Goal: Entertainment & Leisure: Browse casually

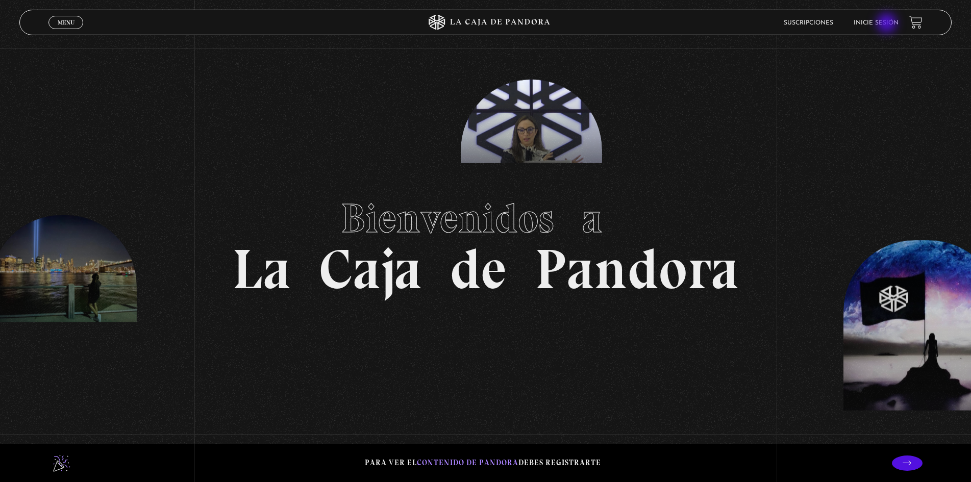
click at [888, 24] on link "Inicie sesión" at bounding box center [876, 23] width 45 height 6
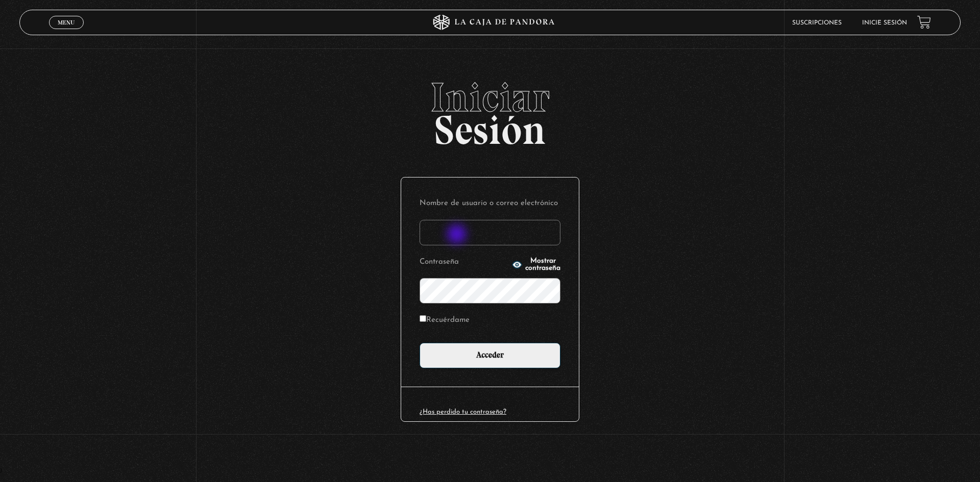
click at [458, 235] on input "Nombre de usuario o correo electrónico" at bounding box center [490, 233] width 141 height 26
type input "[EMAIL_ADDRESS][DOMAIN_NAME]"
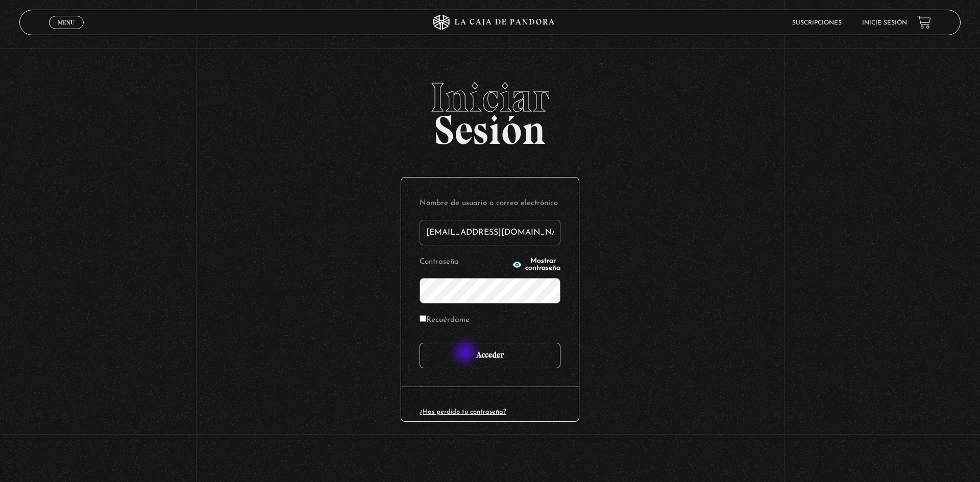
click at [466, 355] on input "Acceder" at bounding box center [490, 356] width 141 height 26
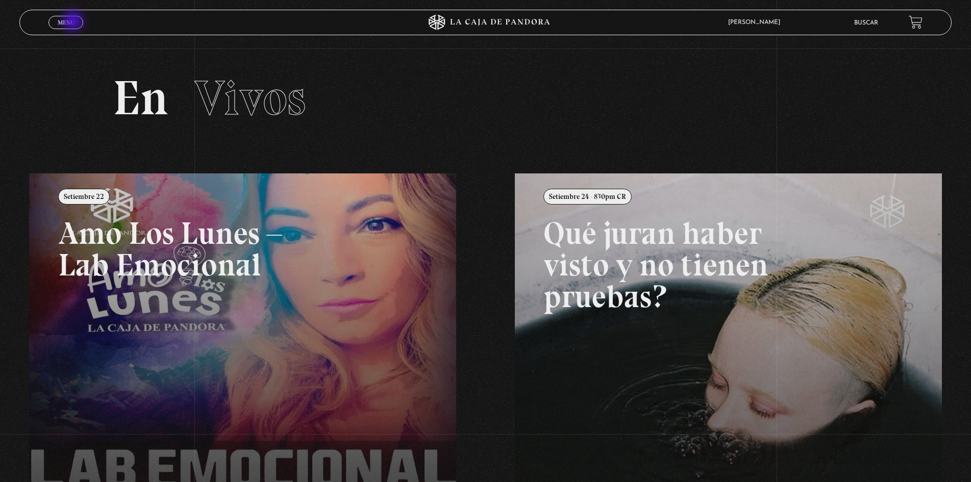
click at [75, 22] on link "Menu Cerrar" at bounding box center [65, 22] width 35 height 13
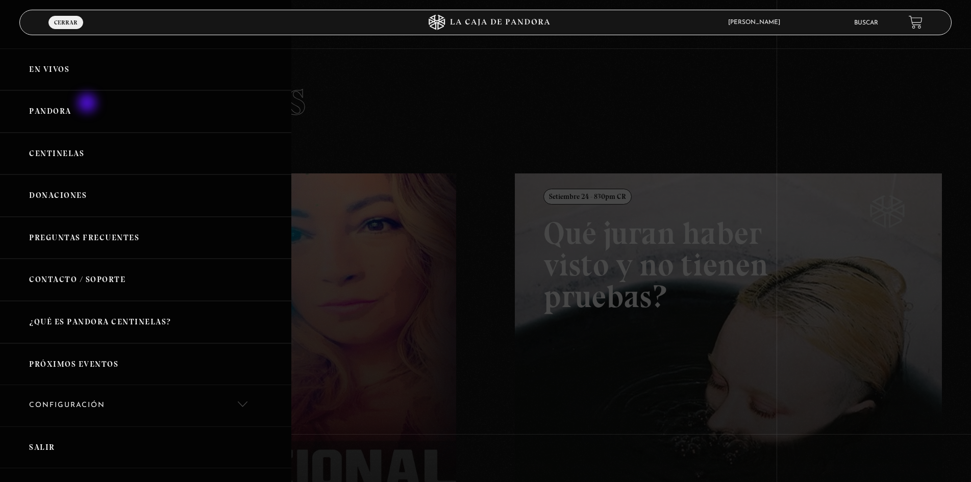
click at [88, 104] on link "Pandora" at bounding box center [145, 111] width 291 height 42
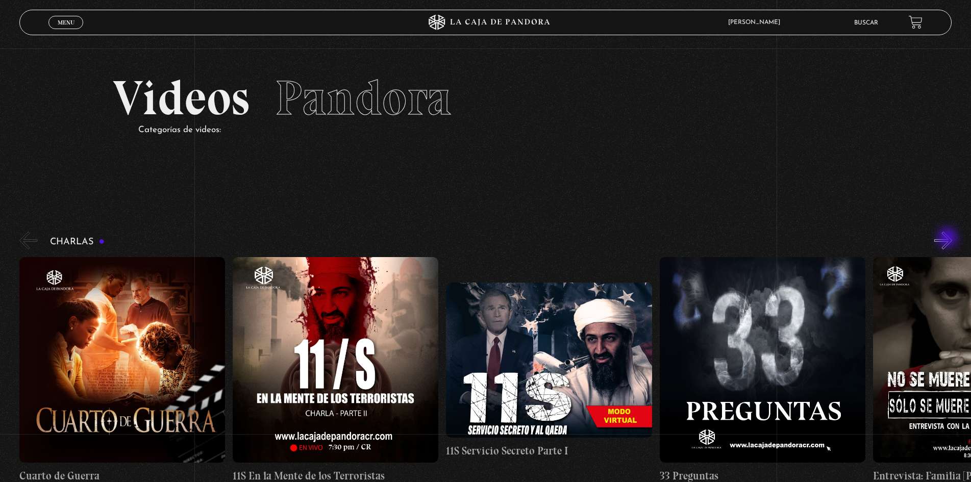
click at [949, 235] on button "»" at bounding box center [944, 241] width 18 height 18
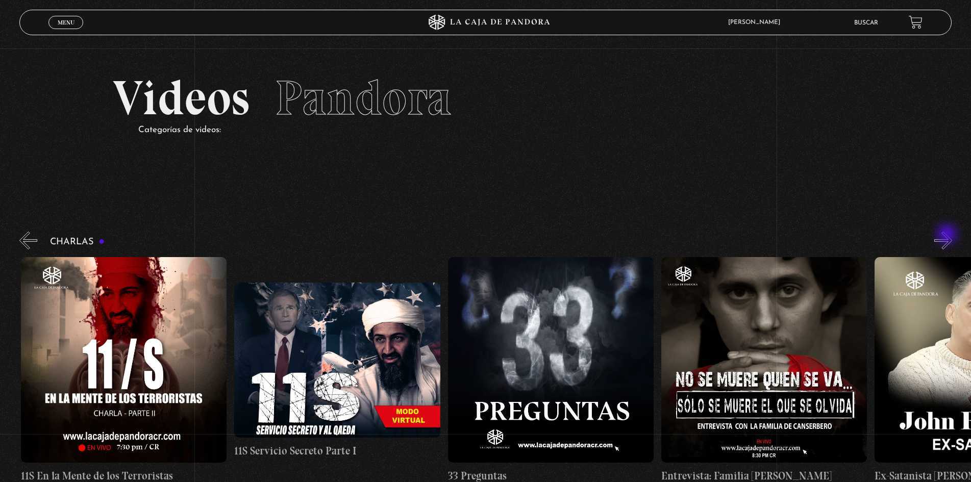
click at [949, 235] on button "»" at bounding box center [944, 241] width 18 height 18
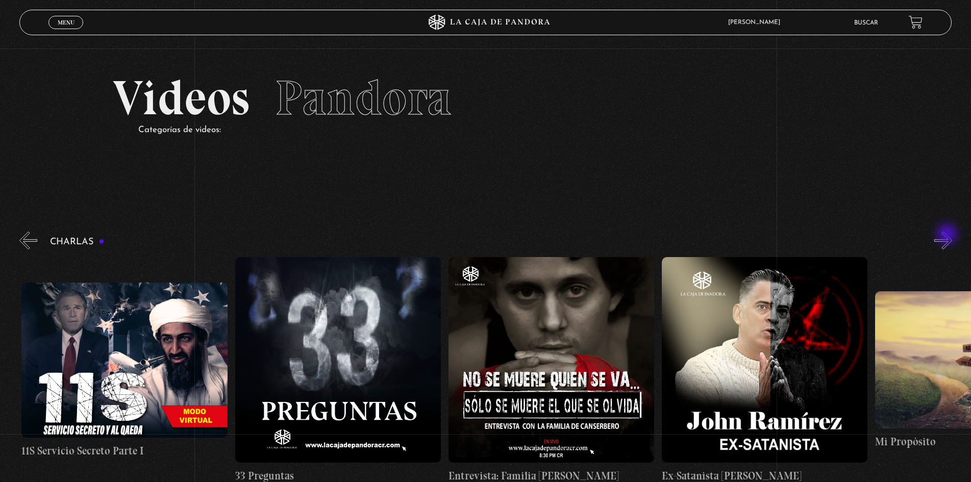
click at [949, 235] on button "»" at bounding box center [944, 241] width 18 height 18
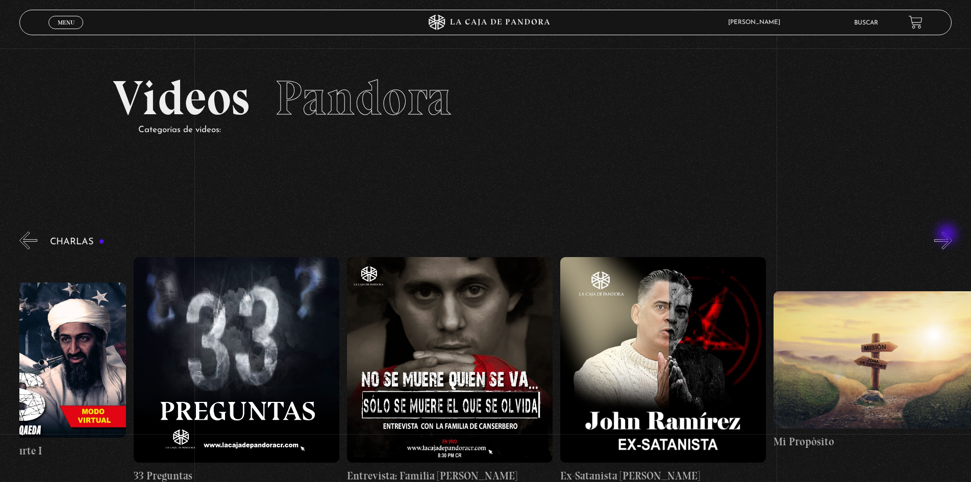
scroll to position [0, 534]
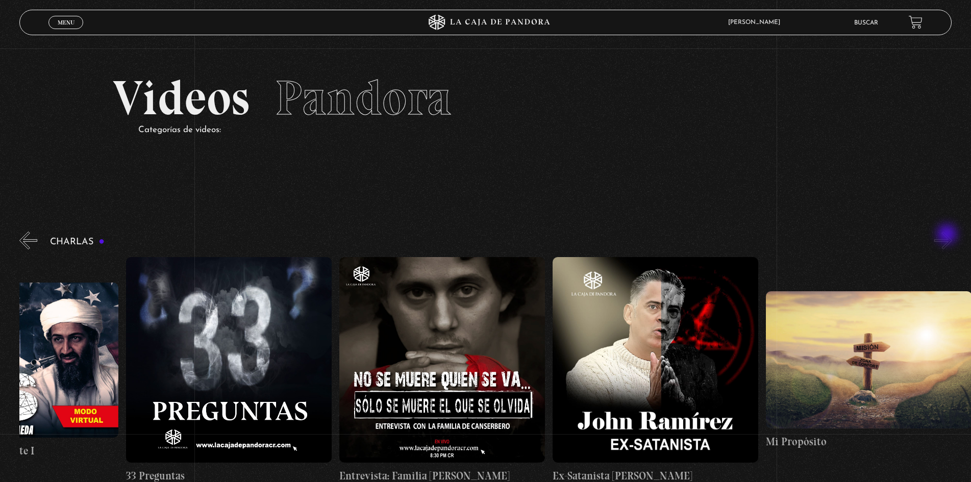
click at [949, 235] on button "»" at bounding box center [944, 241] width 18 height 18
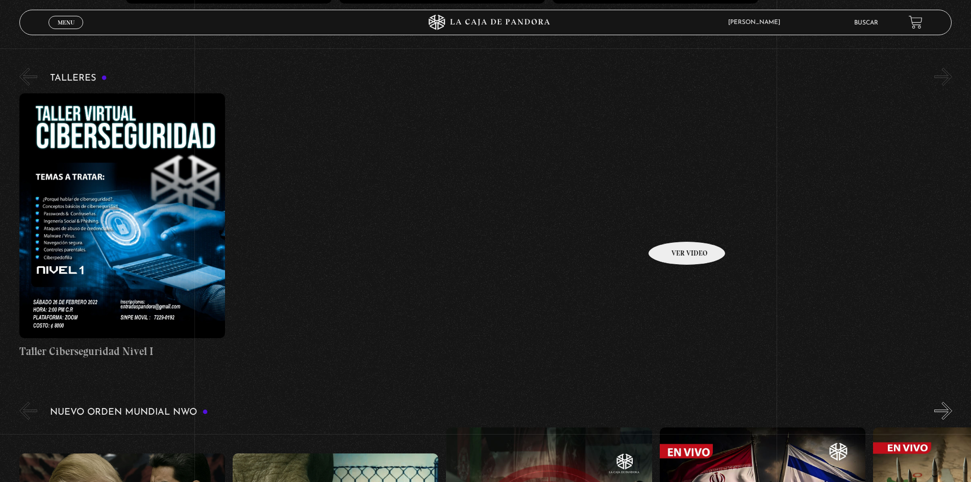
scroll to position [715, 0]
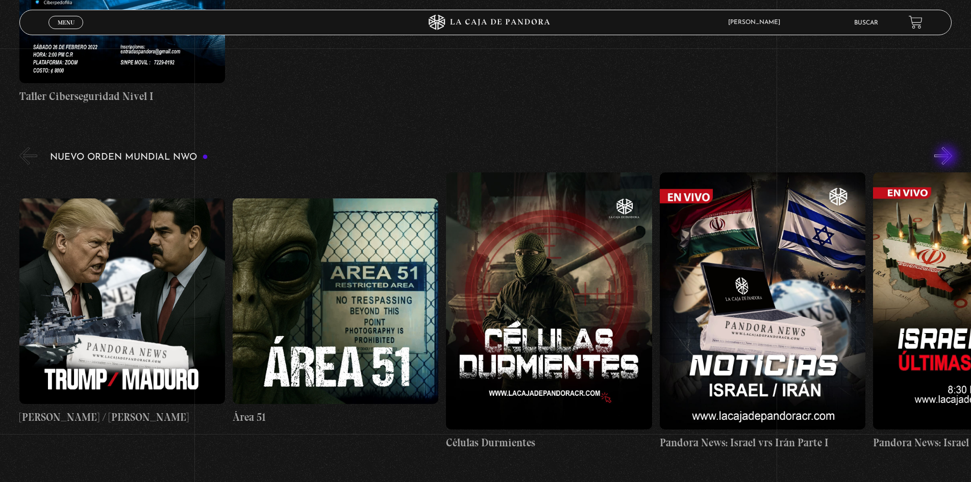
click at [949, 157] on button "»" at bounding box center [944, 156] width 18 height 18
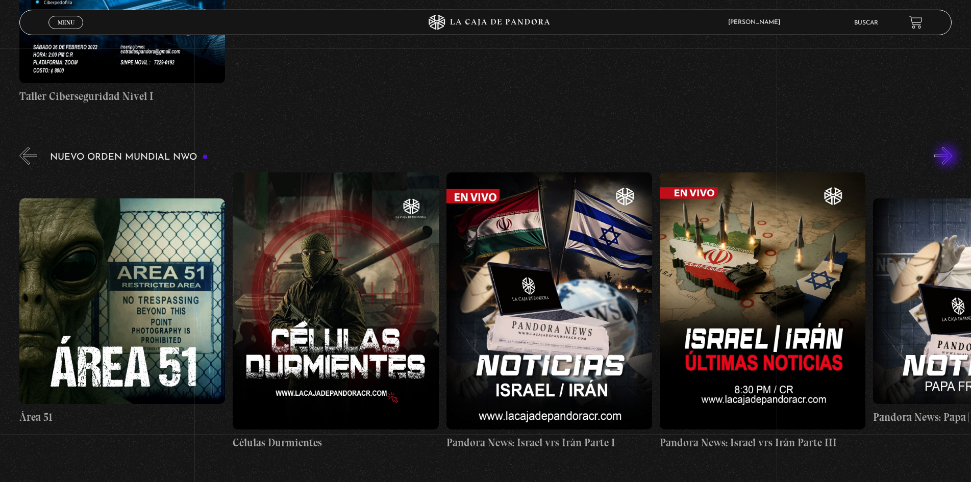
click at [949, 157] on button "»" at bounding box center [944, 156] width 18 height 18
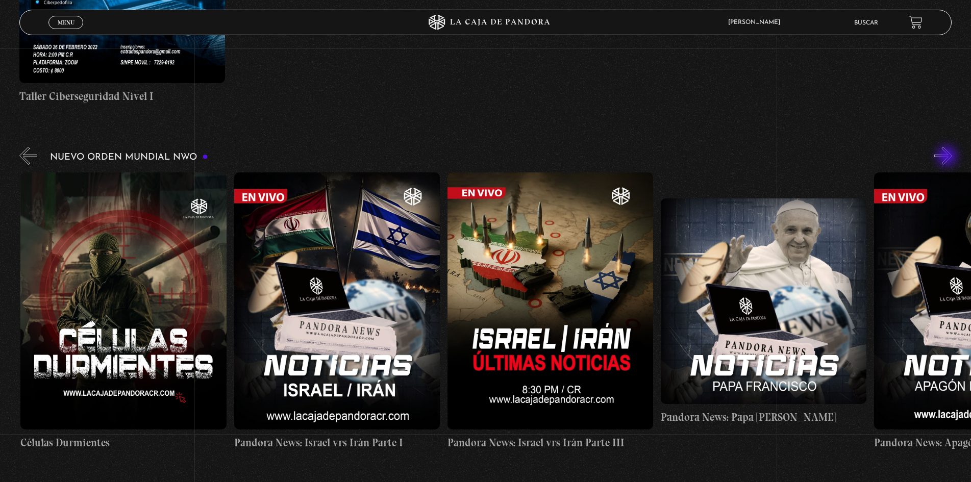
click at [949, 157] on button "»" at bounding box center [944, 156] width 18 height 18
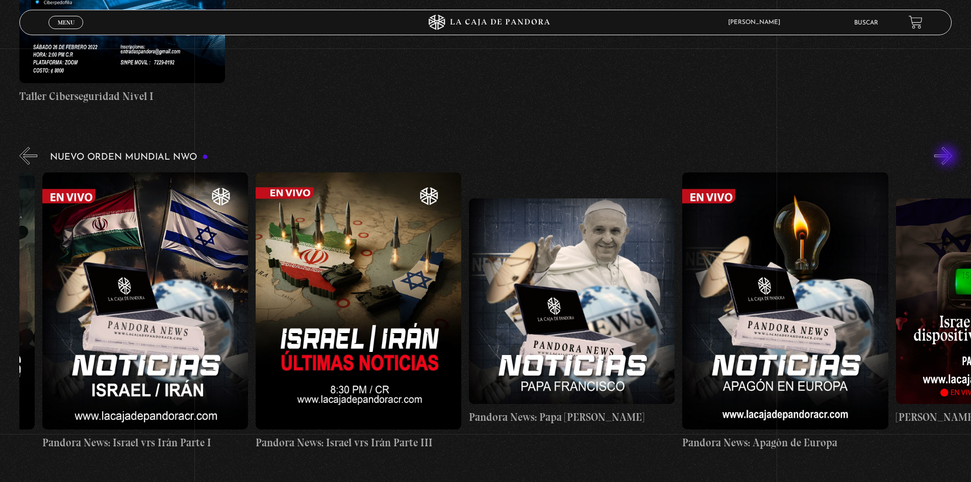
click at [949, 157] on button "»" at bounding box center [944, 156] width 18 height 18
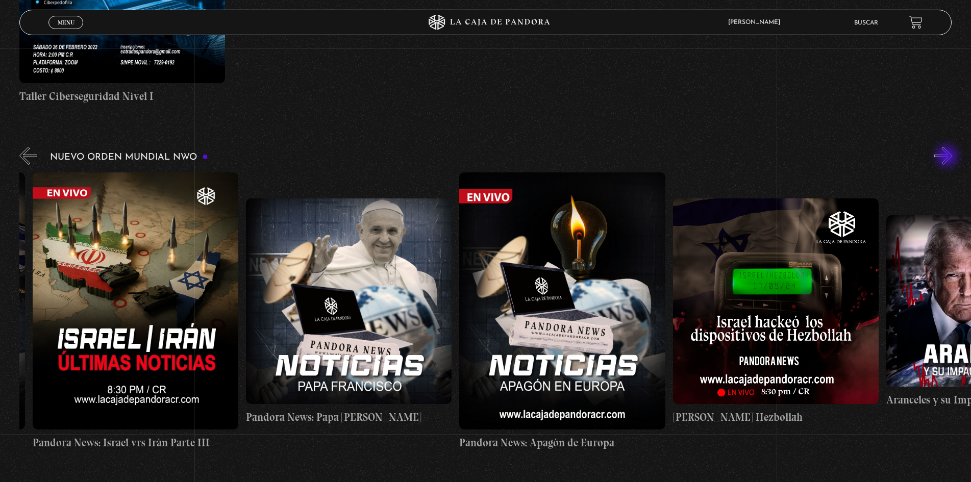
click at [949, 157] on button "»" at bounding box center [944, 156] width 18 height 18
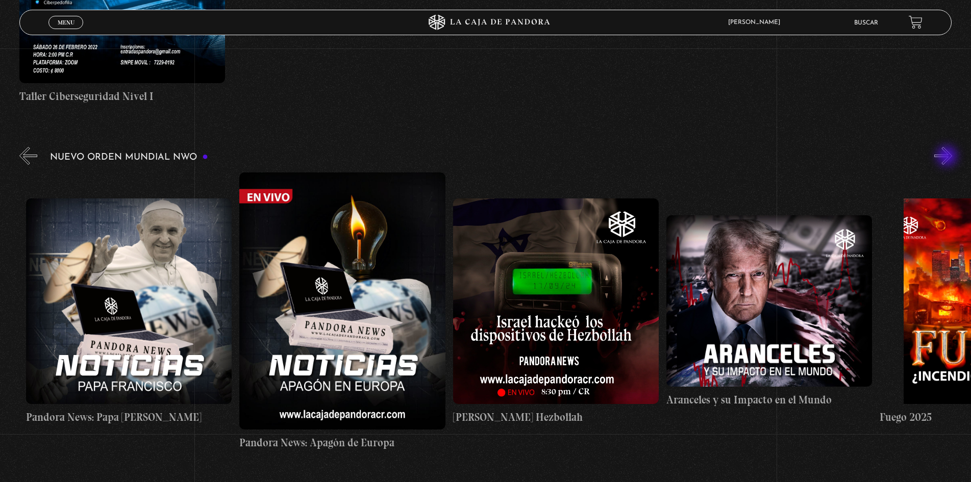
click at [949, 157] on button "»" at bounding box center [944, 156] width 18 height 18
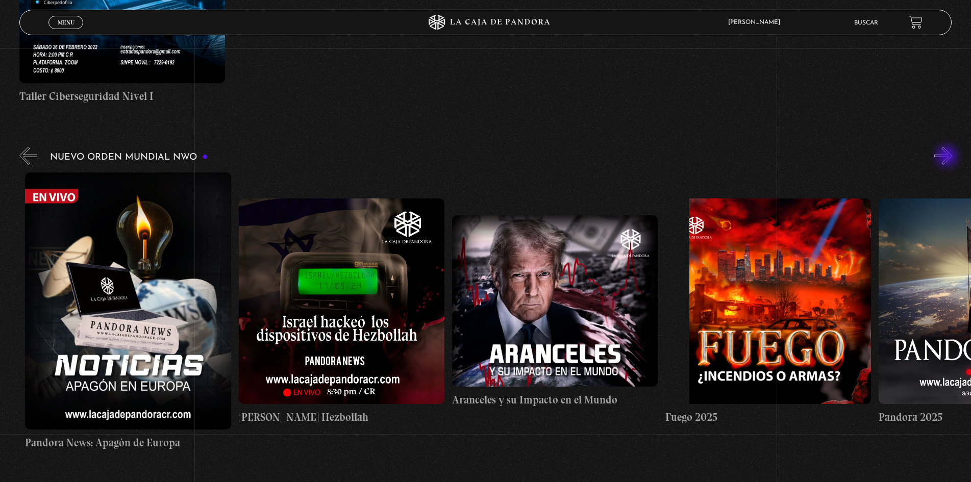
click at [949, 157] on button "»" at bounding box center [944, 156] width 18 height 18
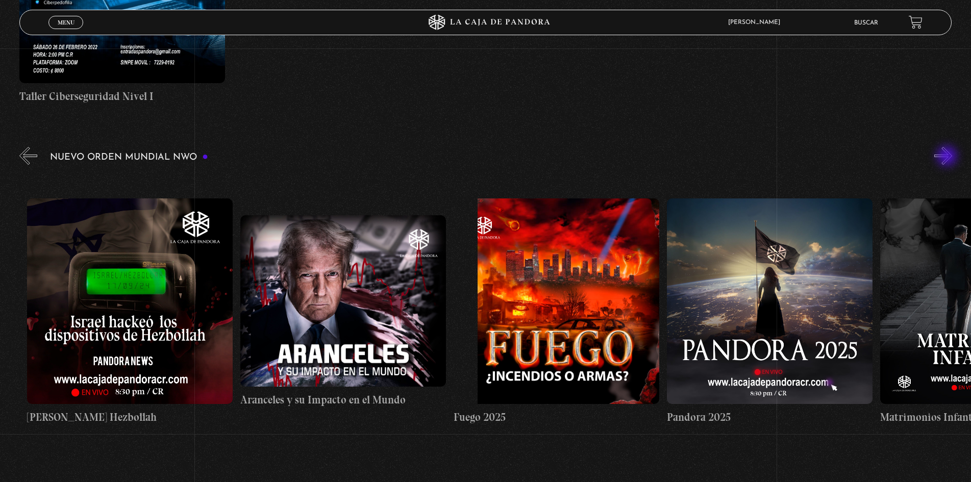
click at [949, 157] on button "»" at bounding box center [944, 156] width 18 height 18
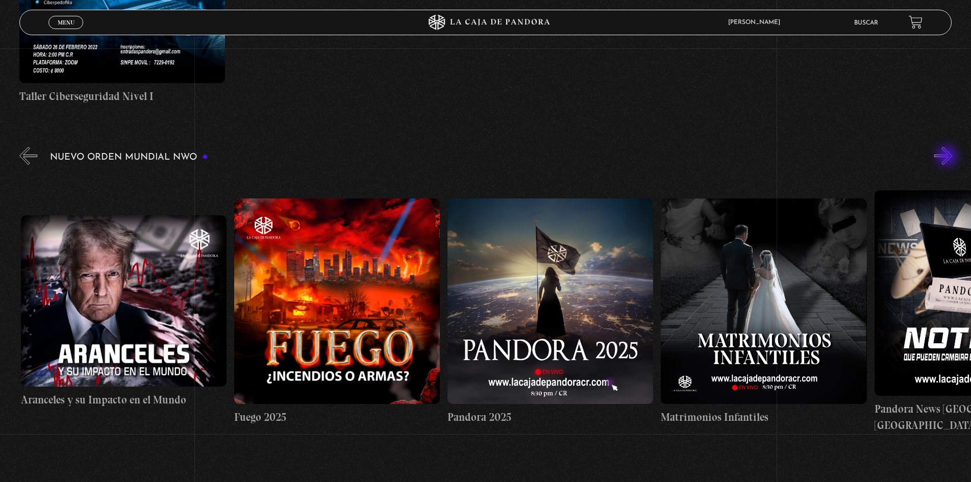
click at [949, 157] on button "»" at bounding box center [944, 156] width 18 height 18
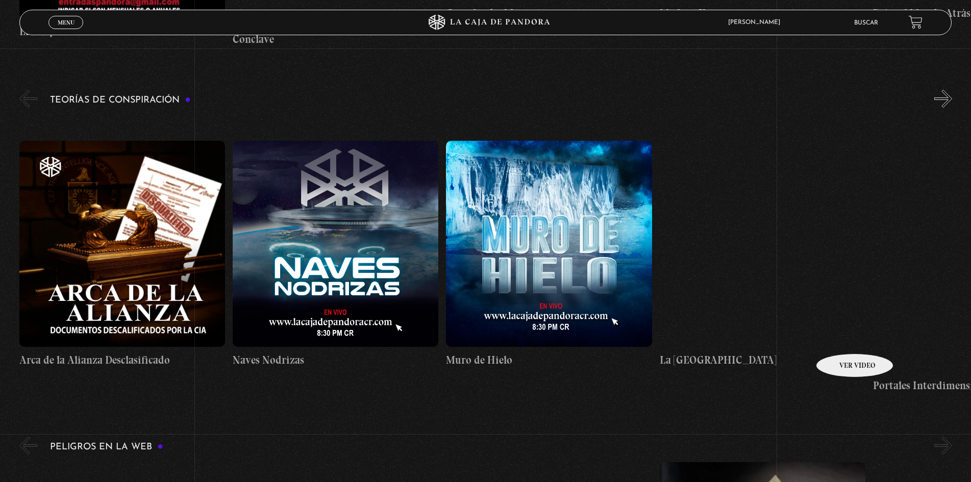
scroll to position [2501, 0]
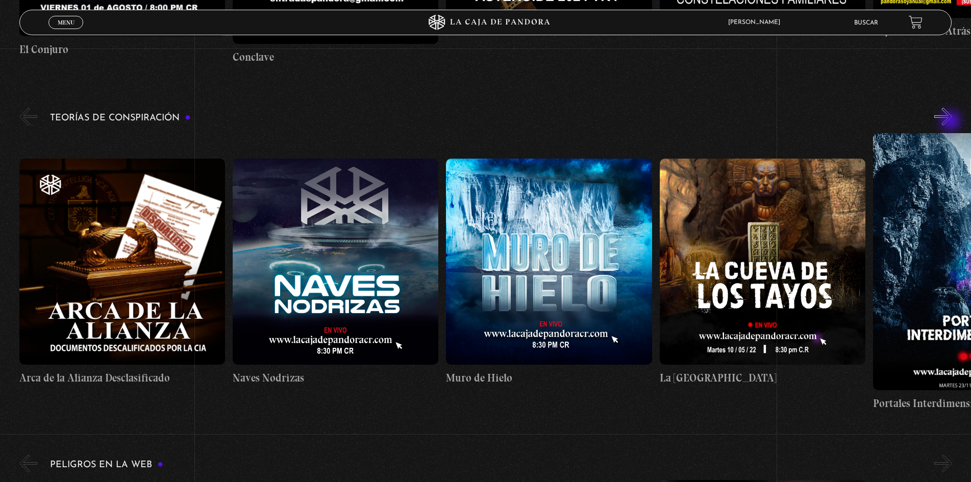
click at [952, 123] on button "»" at bounding box center [944, 117] width 18 height 18
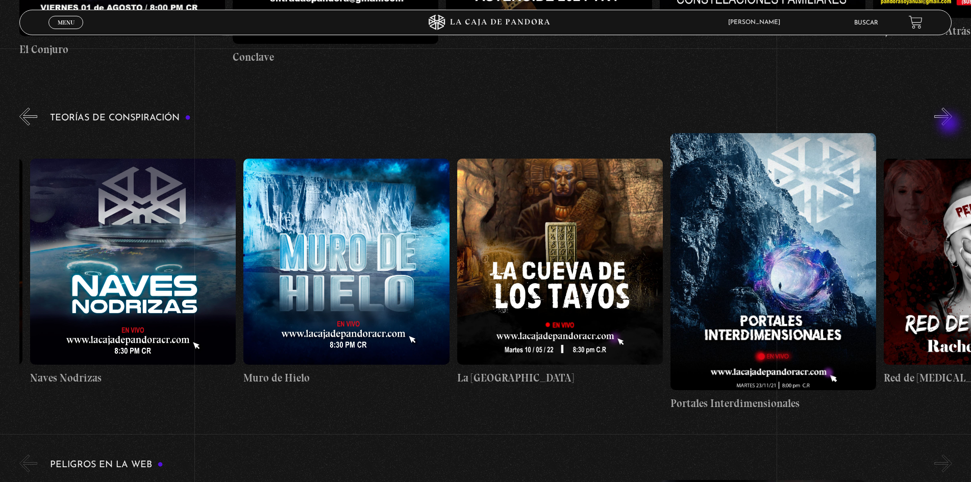
click at [951, 125] on button "»" at bounding box center [944, 117] width 18 height 18
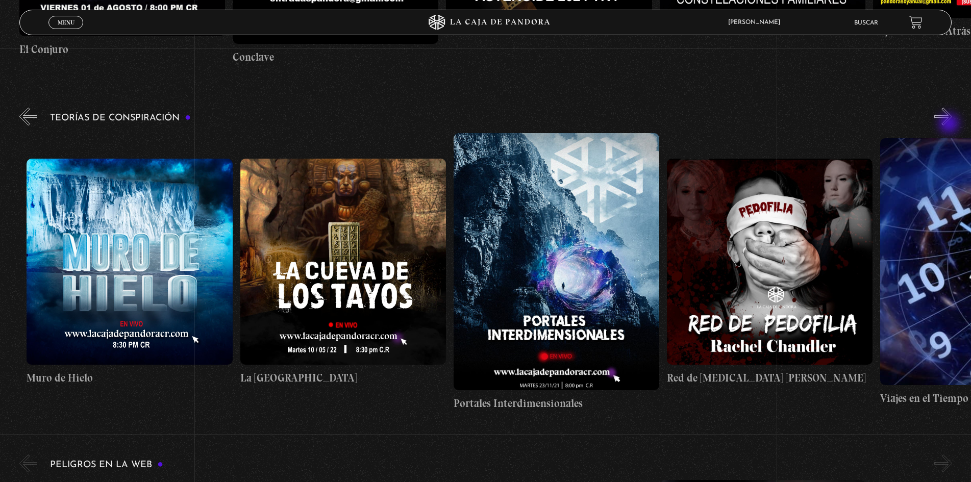
click at [951, 125] on button "»" at bounding box center [944, 117] width 18 height 18
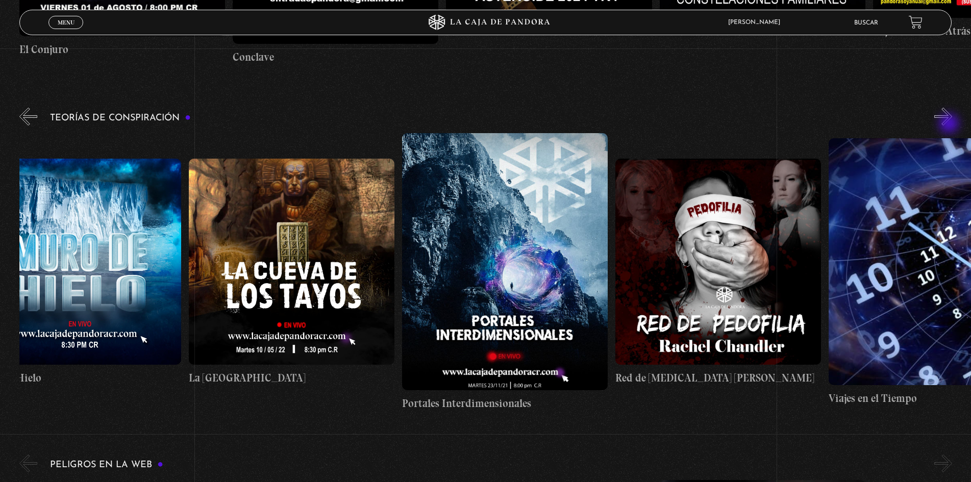
scroll to position [0, 534]
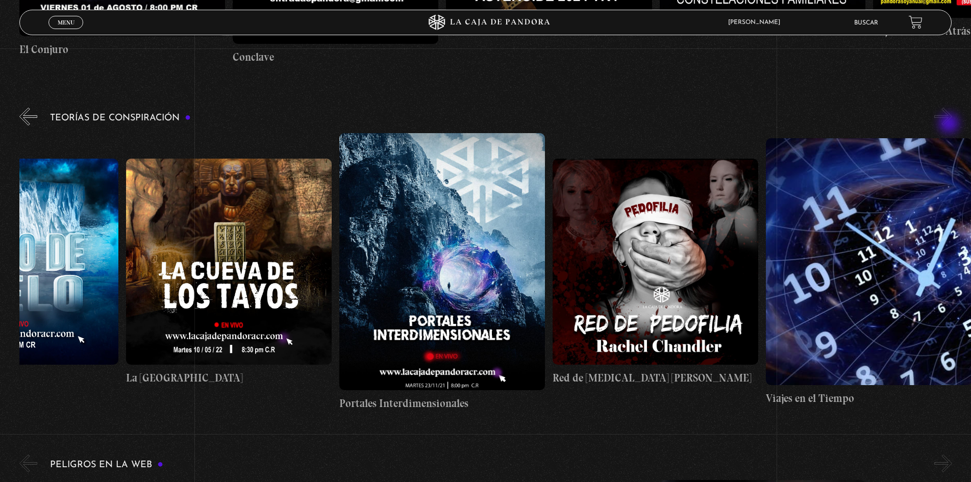
click at [951, 125] on button "»" at bounding box center [944, 117] width 18 height 18
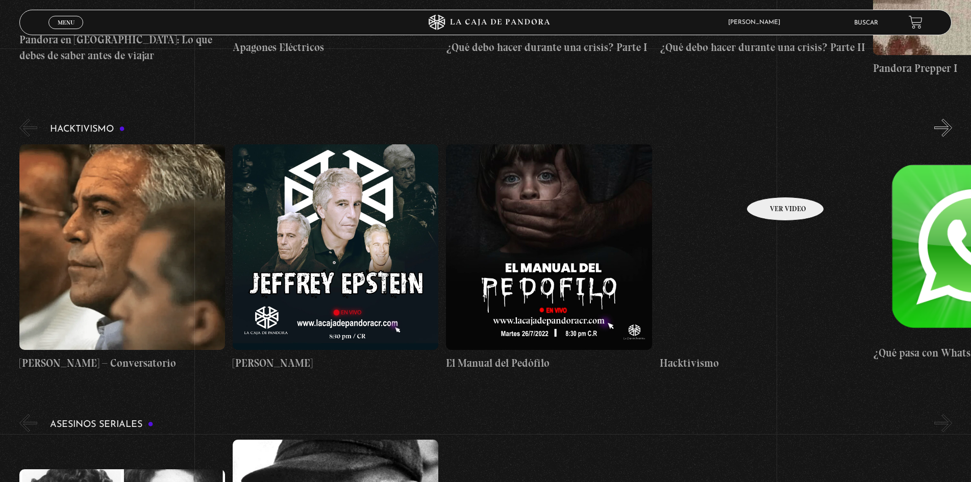
scroll to position [3574, 0]
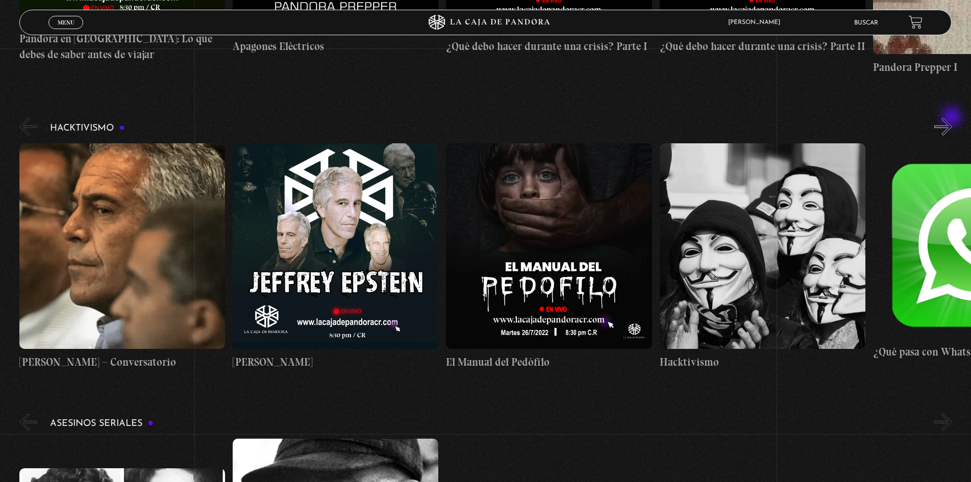
click at [953, 120] on button "»" at bounding box center [944, 127] width 18 height 18
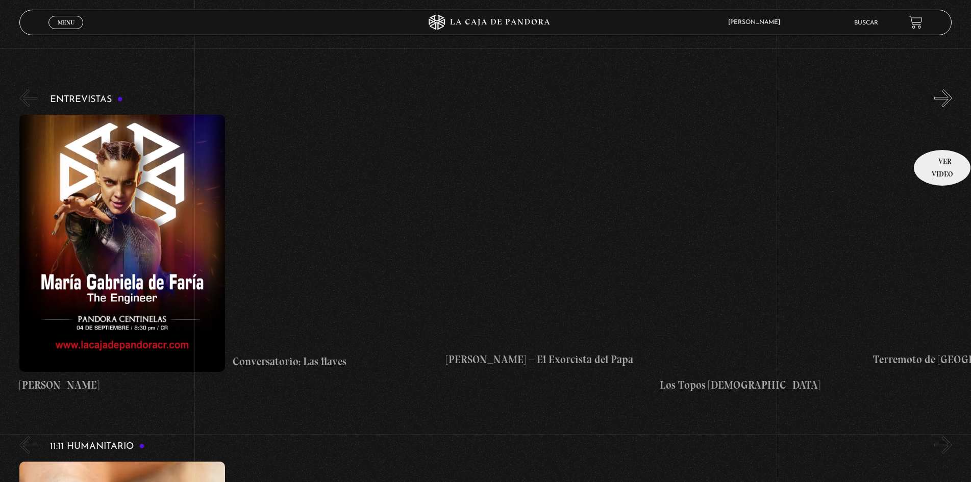
scroll to position [4543, 0]
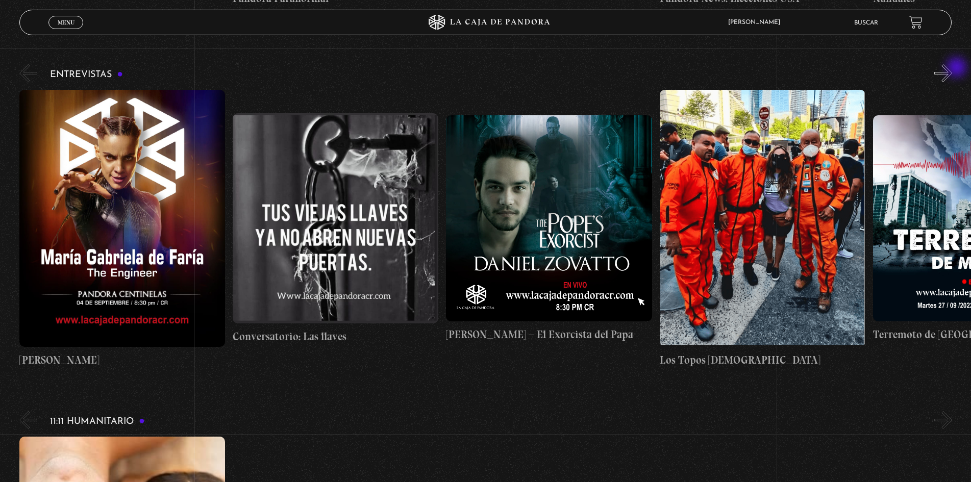
click at [953, 69] on button "»" at bounding box center [944, 73] width 18 height 18
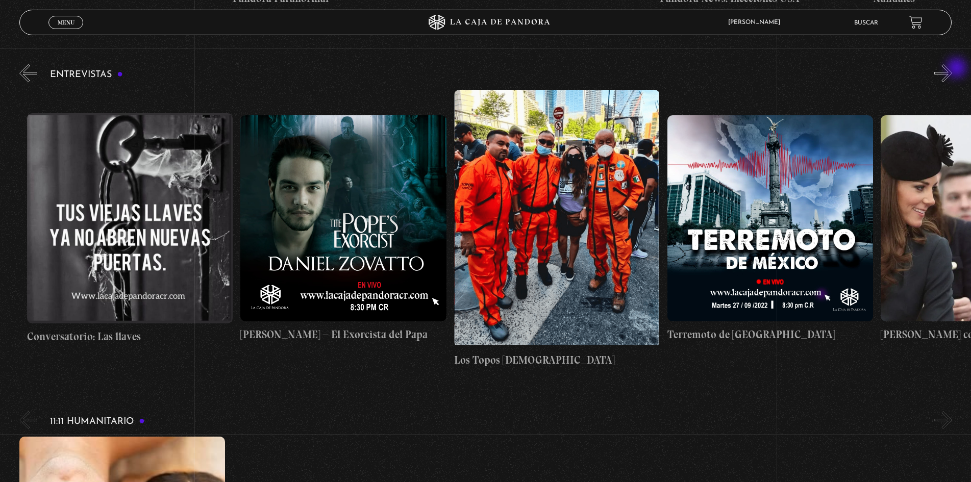
click at [953, 69] on button "»" at bounding box center [944, 73] width 18 height 18
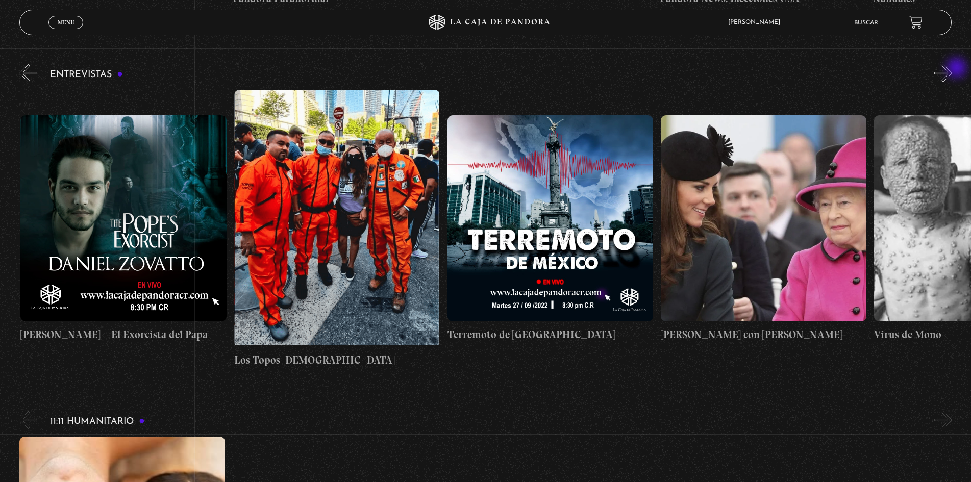
click at [953, 69] on button "»" at bounding box center [944, 73] width 18 height 18
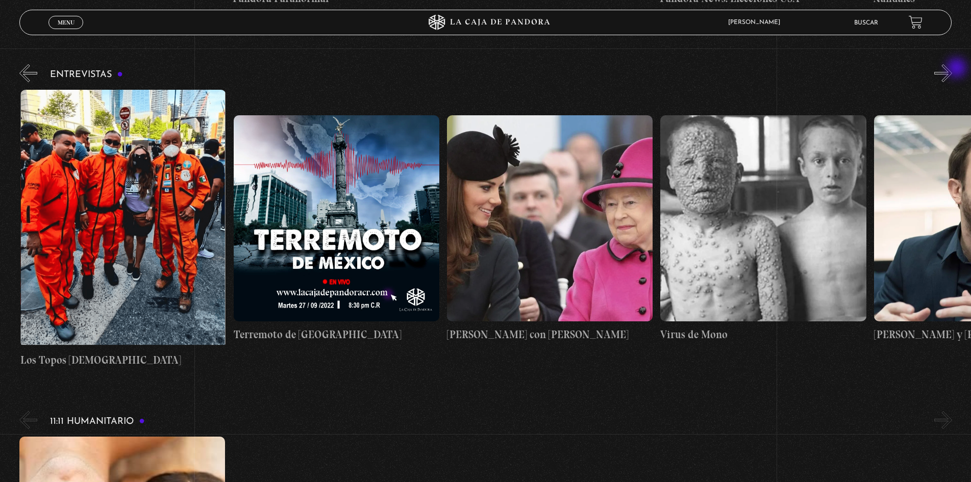
click at [953, 69] on button "»" at bounding box center [944, 73] width 18 height 18
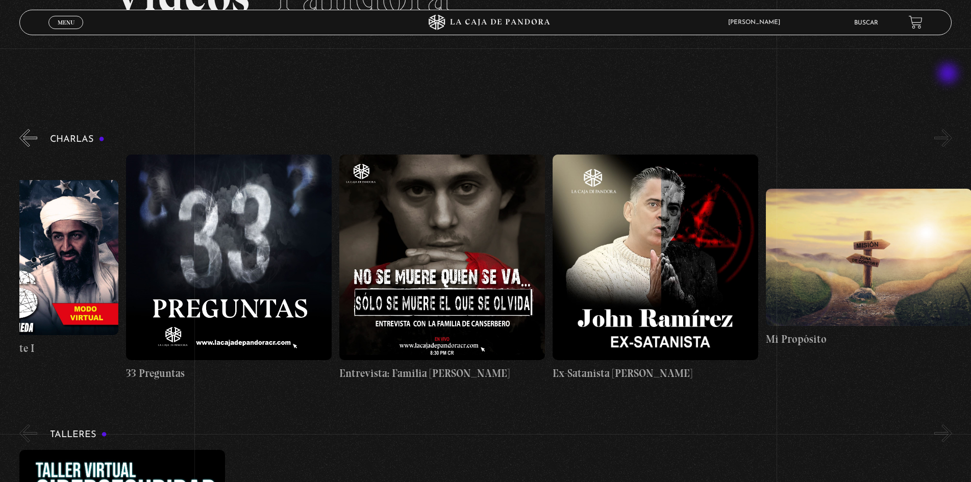
scroll to position [102, 0]
click at [26, 137] on button "«" at bounding box center [28, 139] width 18 height 18
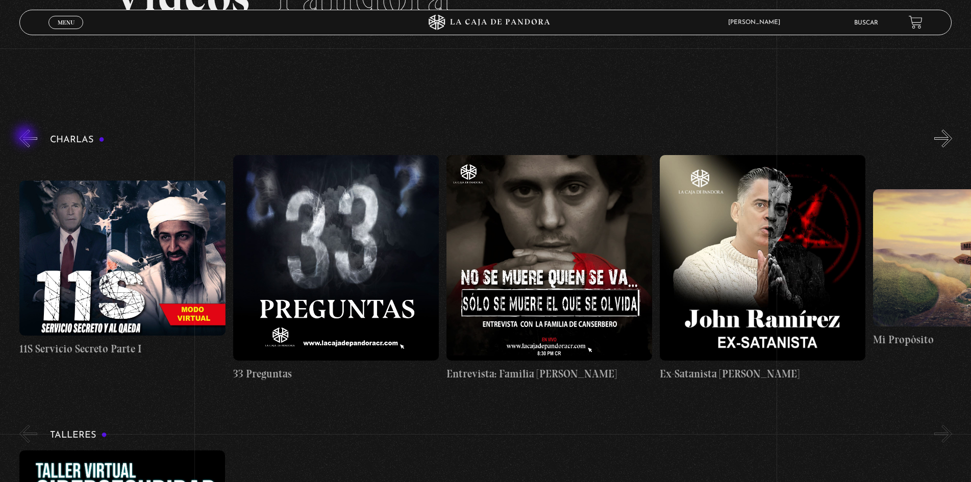
click at [26, 137] on button "«" at bounding box center [28, 139] width 18 height 18
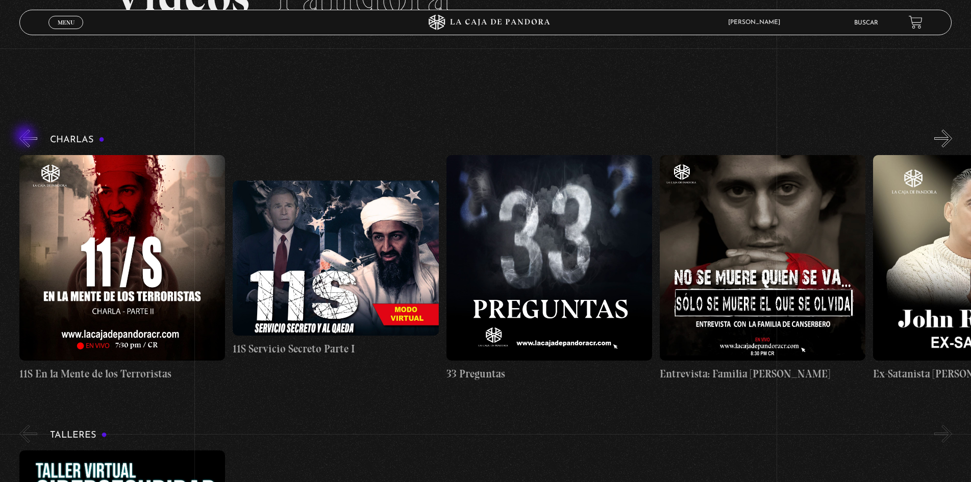
click at [26, 137] on button "«" at bounding box center [28, 139] width 18 height 18
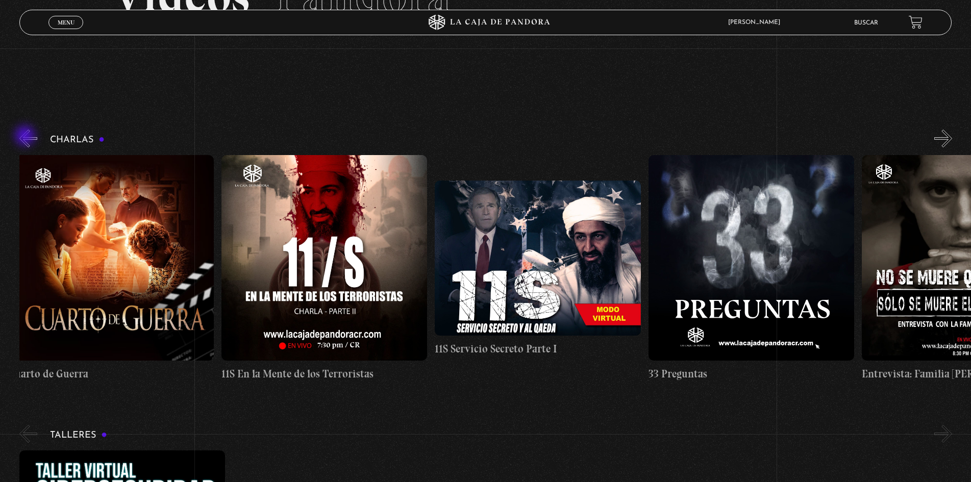
scroll to position [0, 0]
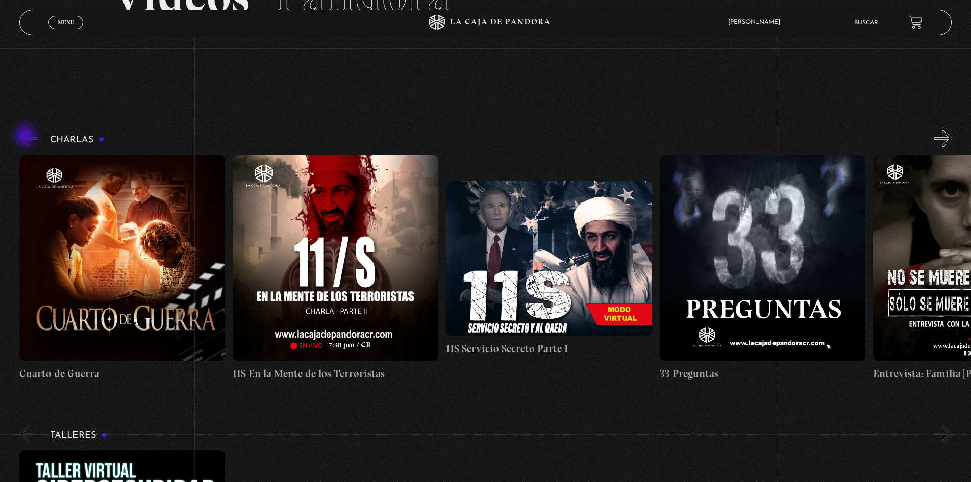
click at [26, 137] on button "«" at bounding box center [28, 139] width 18 height 18
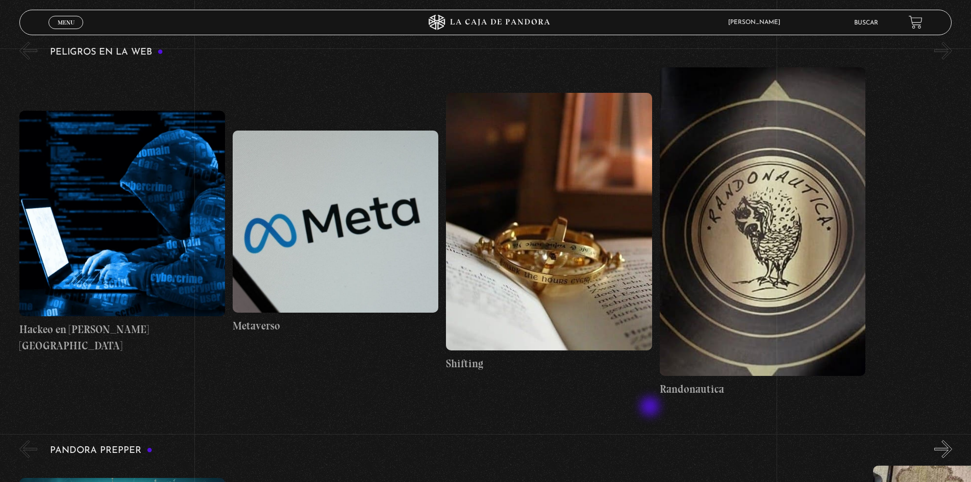
scroll to position [2910, 0]
